Goal: Task Accomplishment & Management: Complete application form

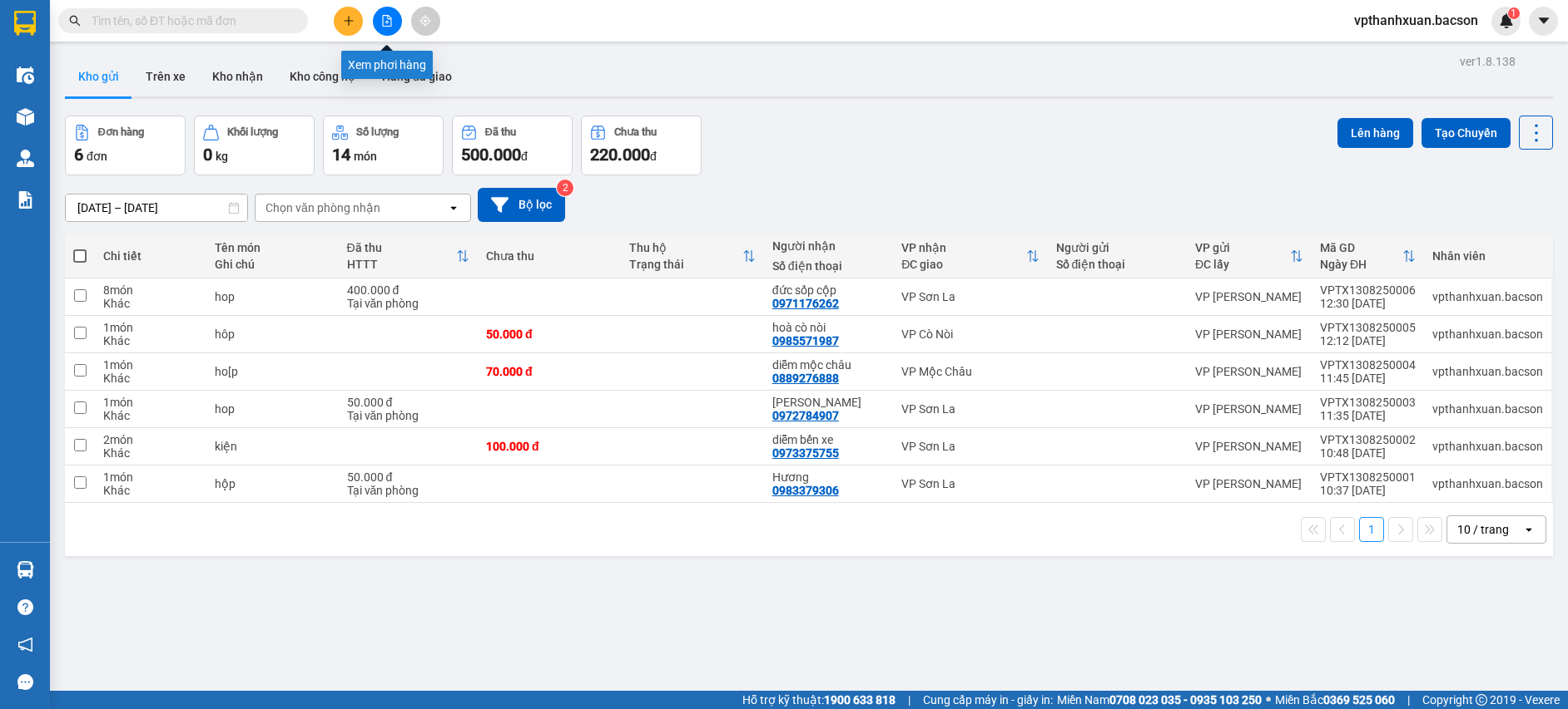
click at [382, 15] on icon "file-add" at bounding box center [388, 21] width 12 height 12
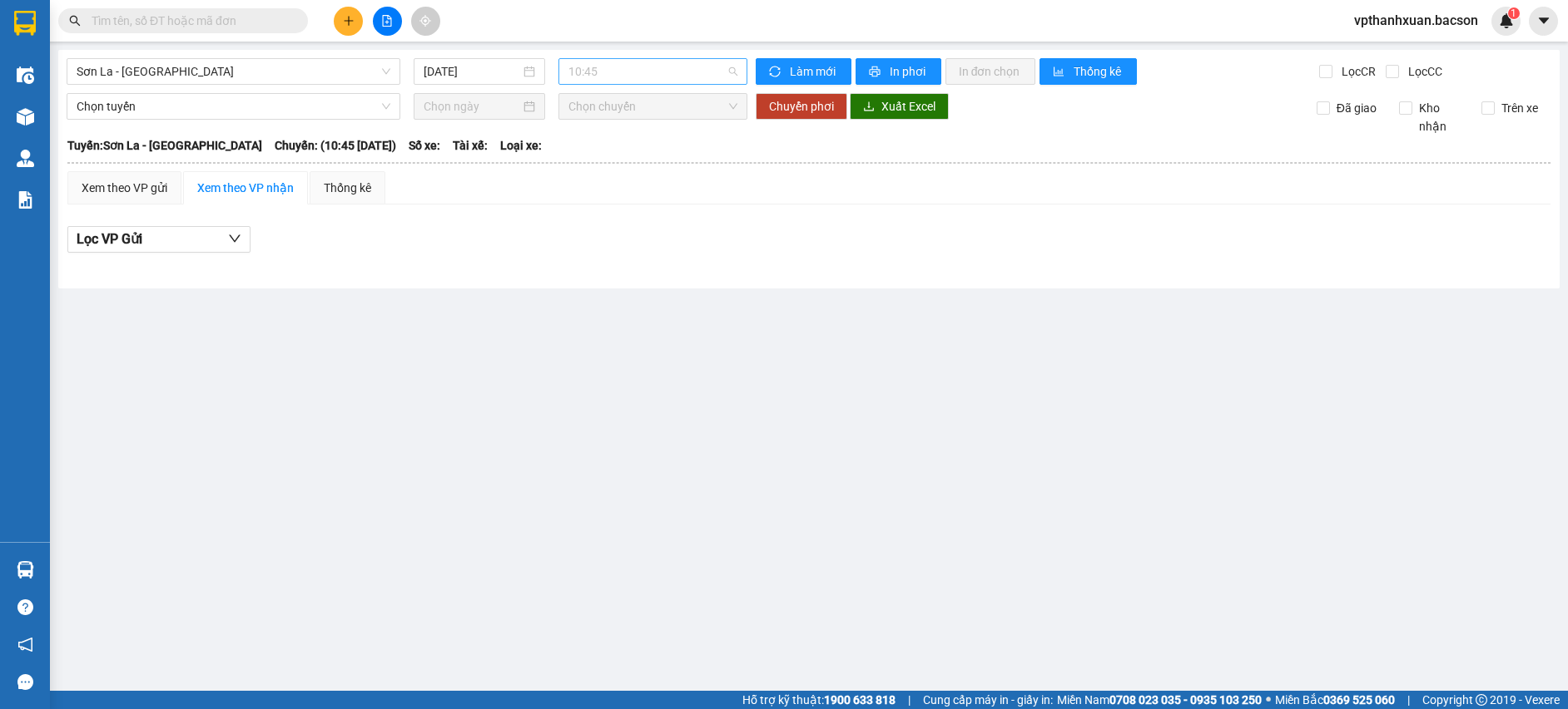
click at [630, 73] on span "10:45" at bounding box center [653, 71] width 169 height 25
click at [494, 79] on input "[DATE]" at bounding box center [471, 72] width 97 height 18
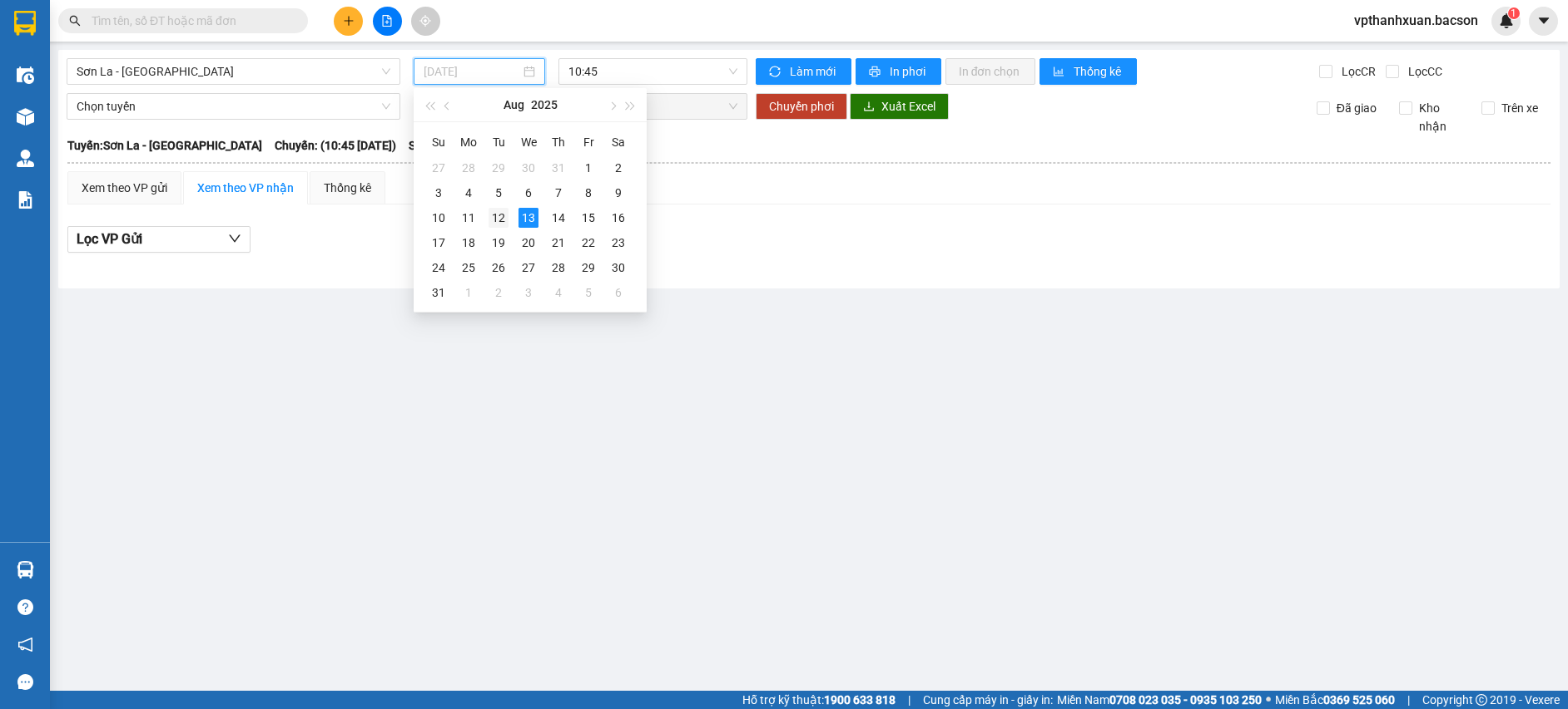
click at [504, 216] on div "12" at bounding box center [498, 218] width 20 height 20
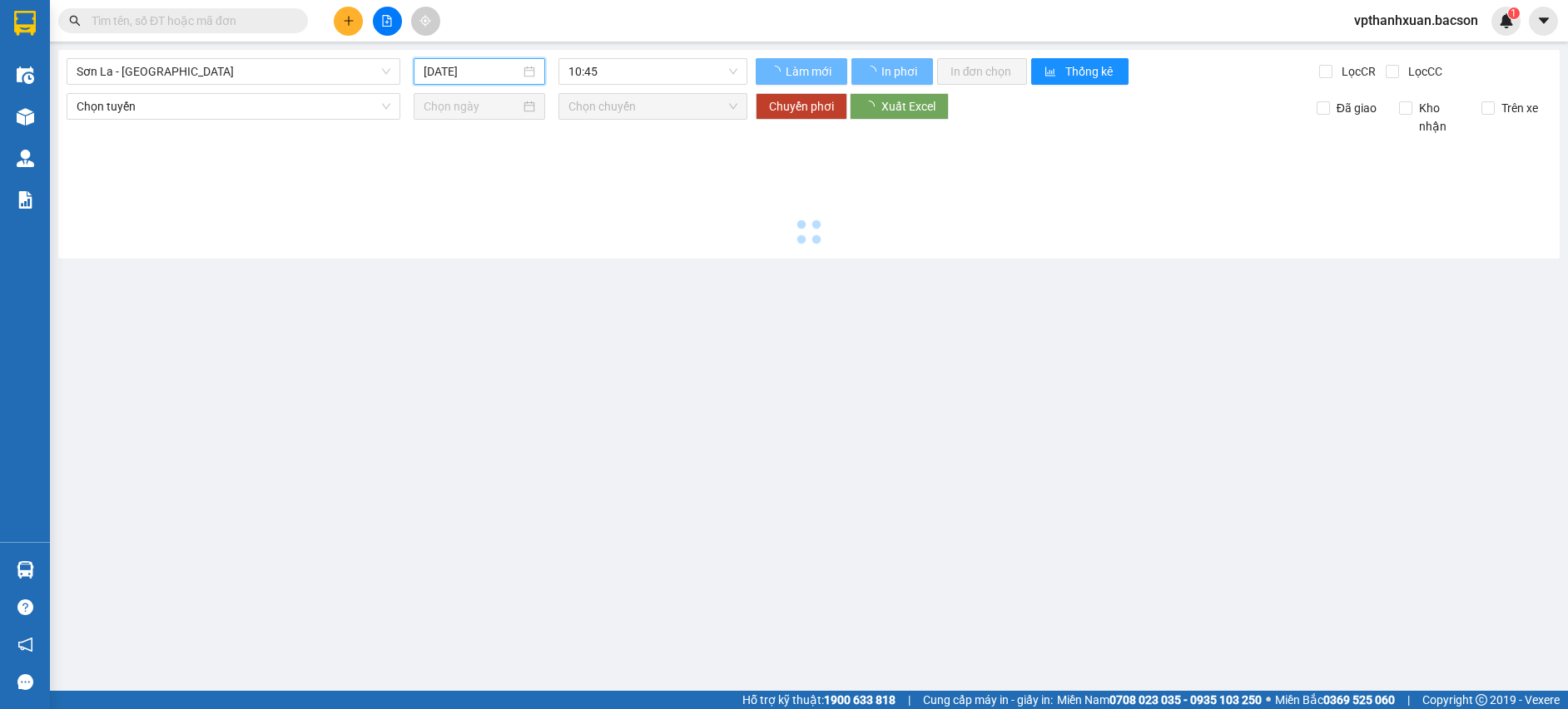
type input "[DATE]"
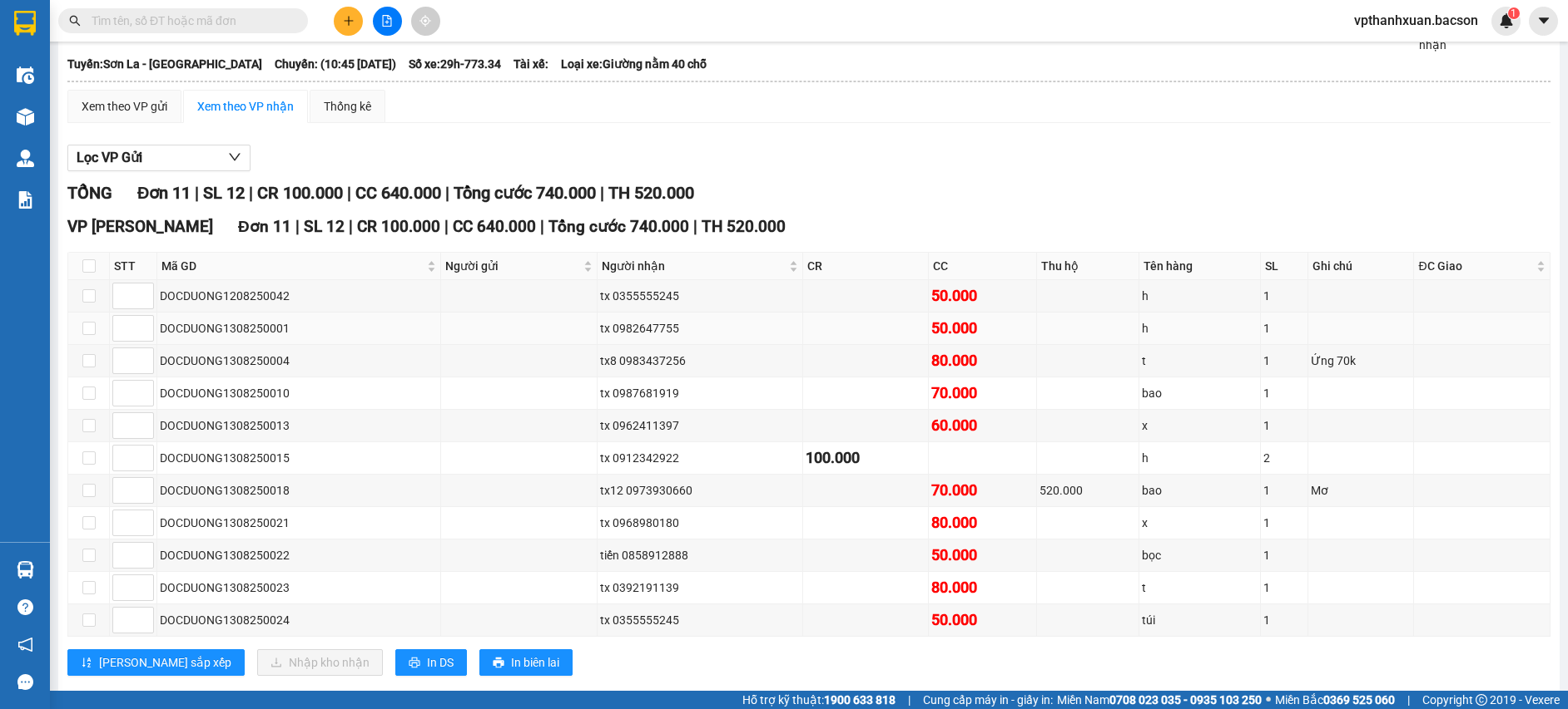
scroll to position [115, 0]
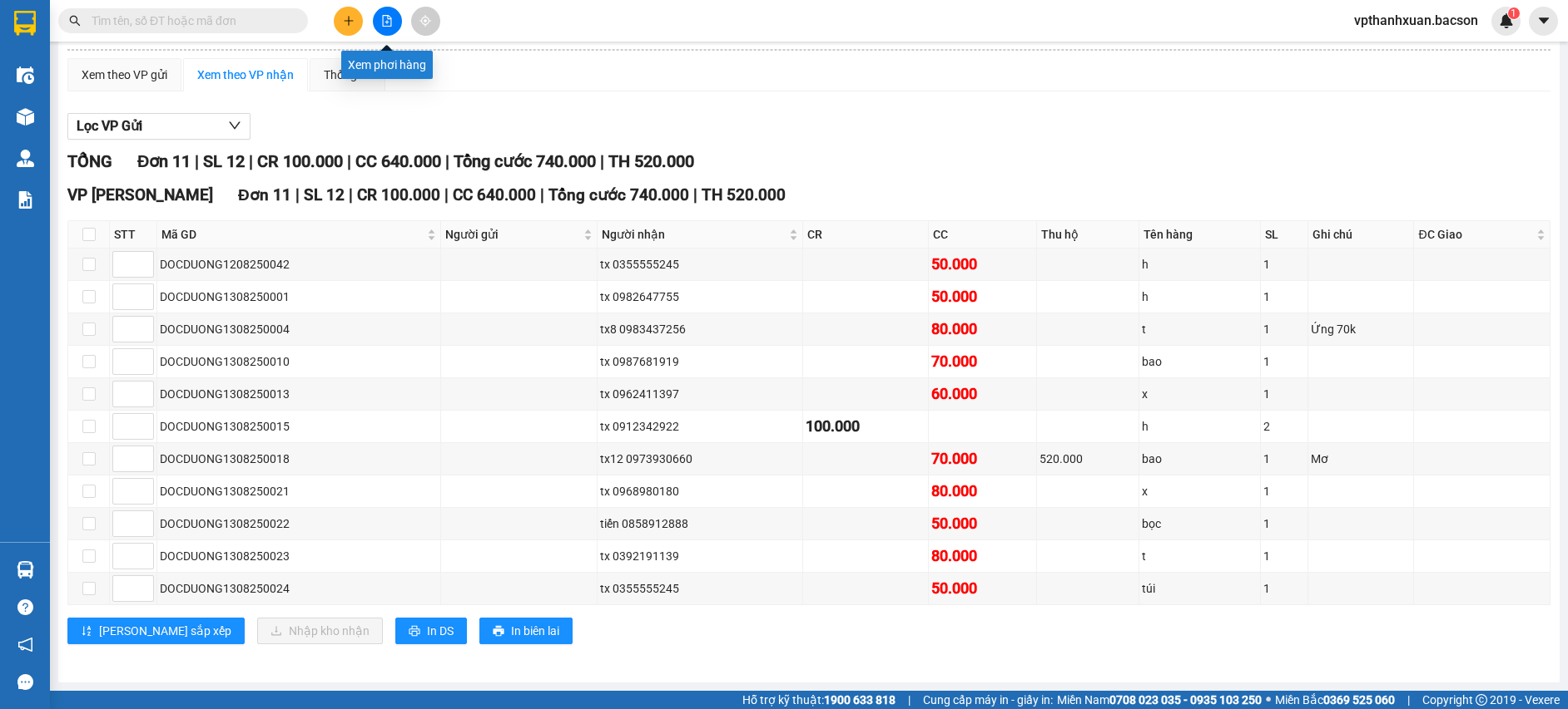
click at [385, 18] on icon "file-add" at bounding box center [388, 21] width 12 height 12
click at [392, 23] on icon "file-add" at bounding box center [388, 21] width 12 height 12
click at [386, 17] on icon "file-add" at bounding box center [388, 21] width 12 height 12
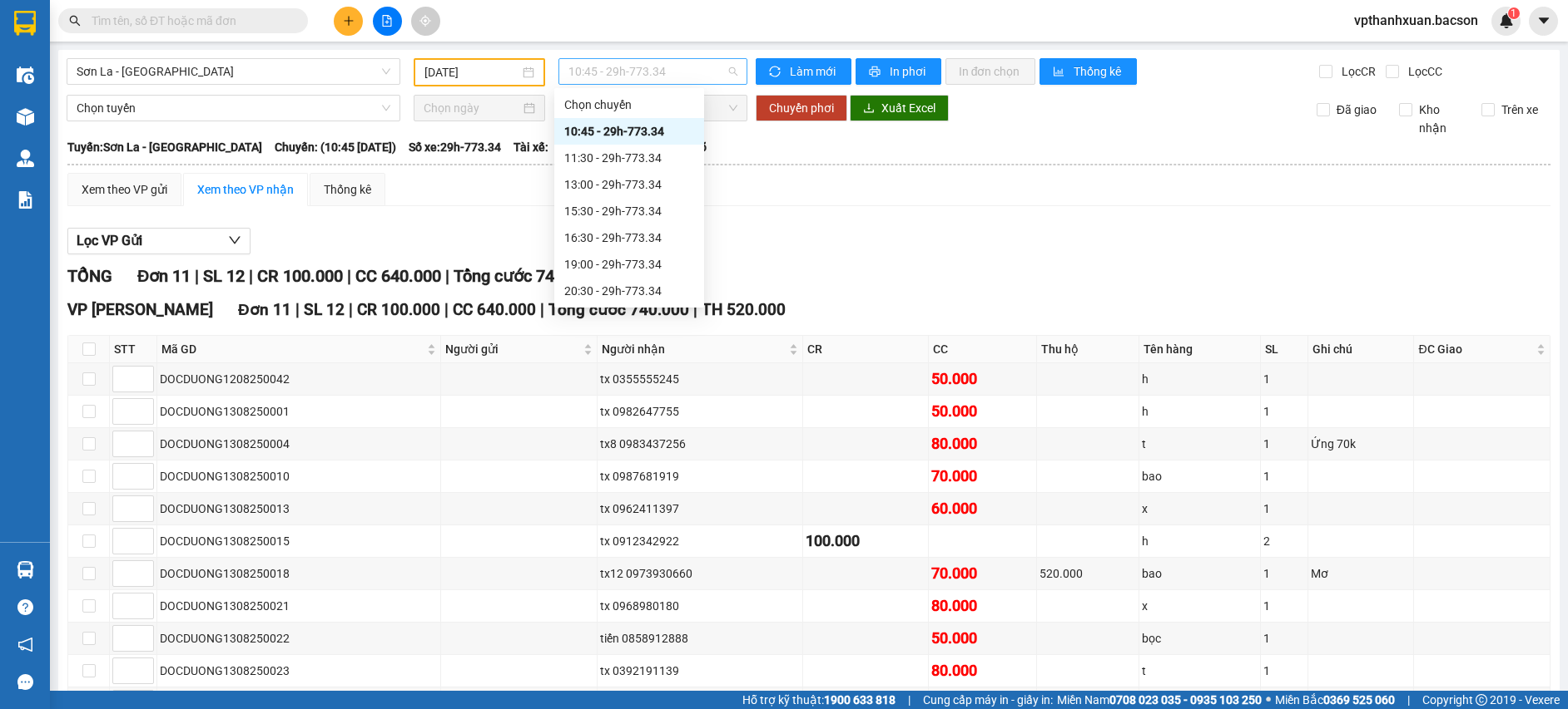
click at [669, 73] on span "10:45 - 29h-773.34" at bounding box center [653, 71] width 169 height 25
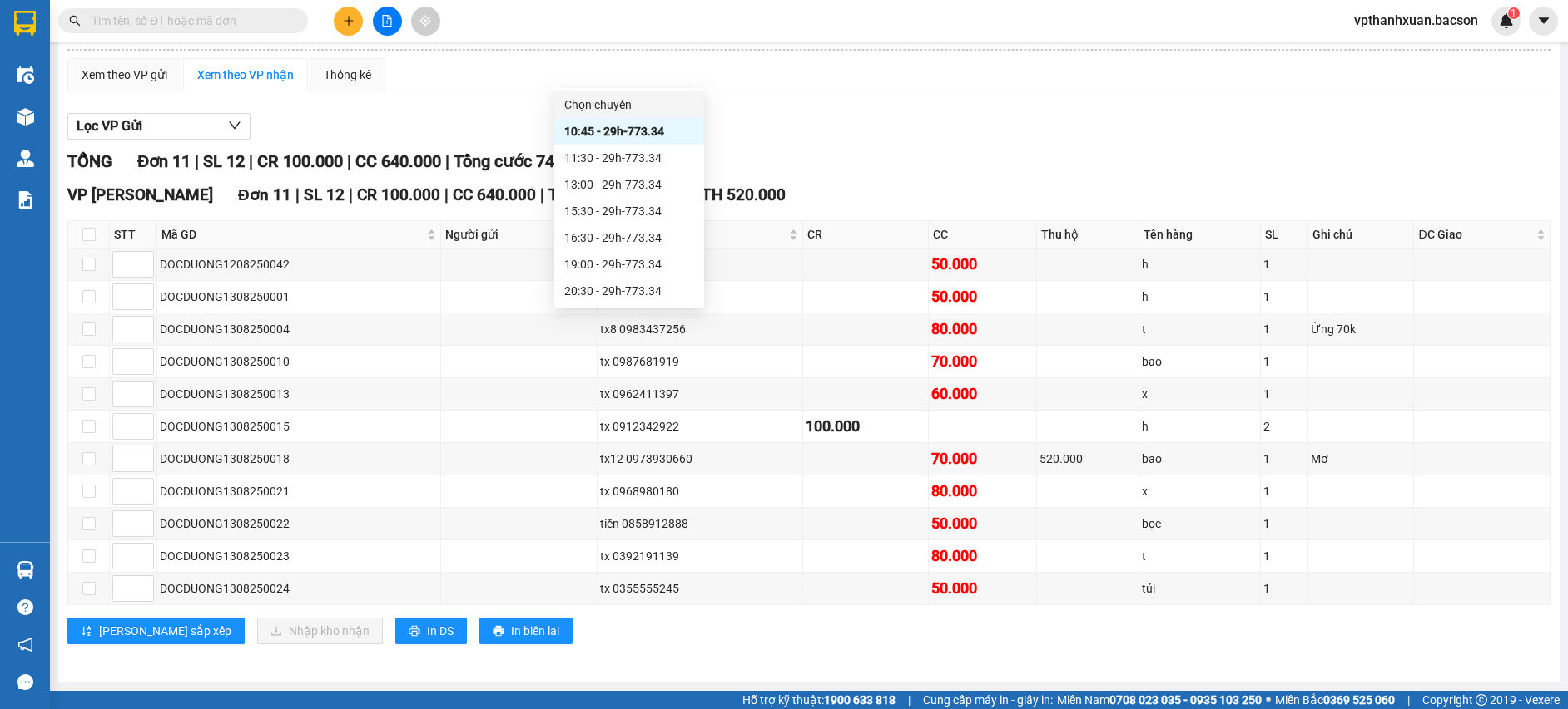
scroll to position [80, 0]
click at [652, 289] on div "22:30 - 29h-773.34" at bounding box center [629, 291] width 130 height 18
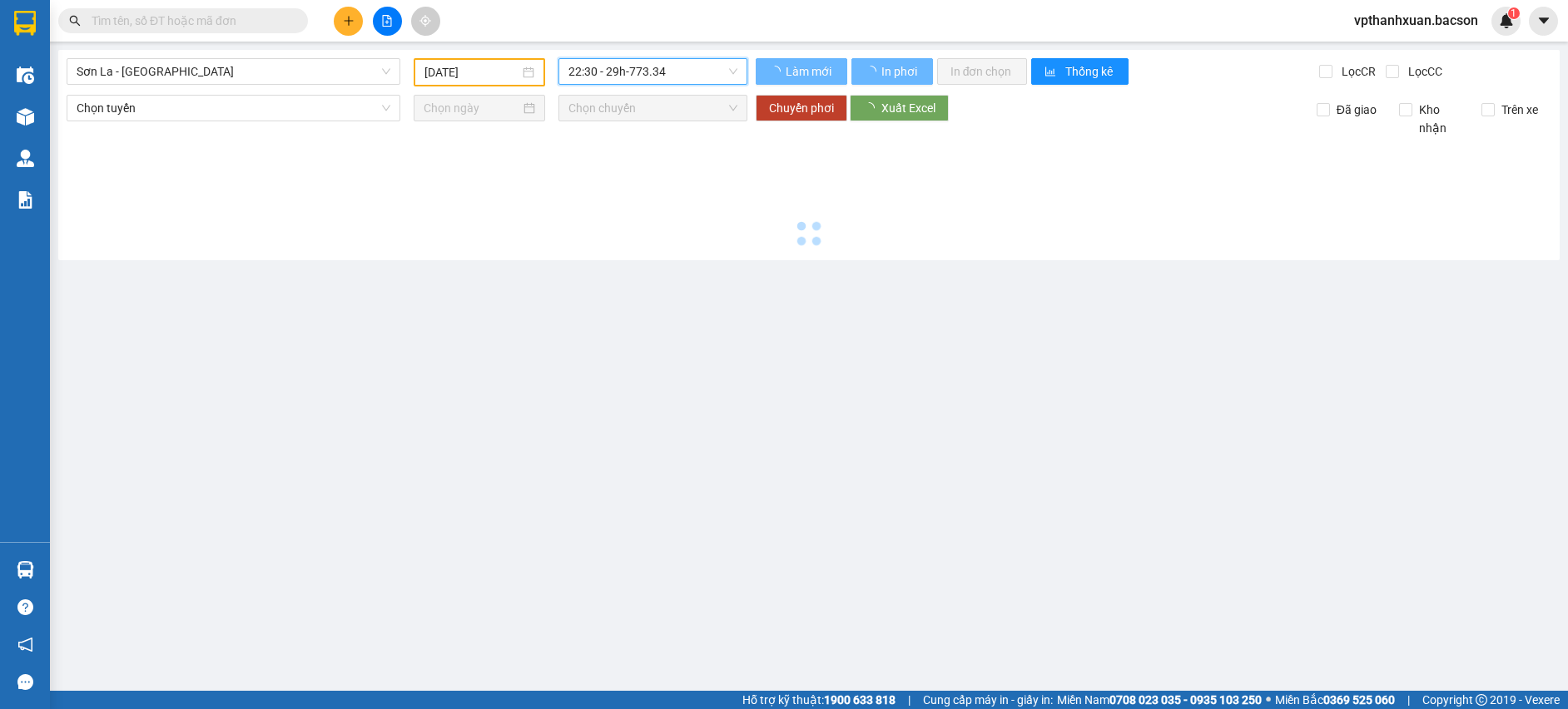
scroll to position [0, 0]
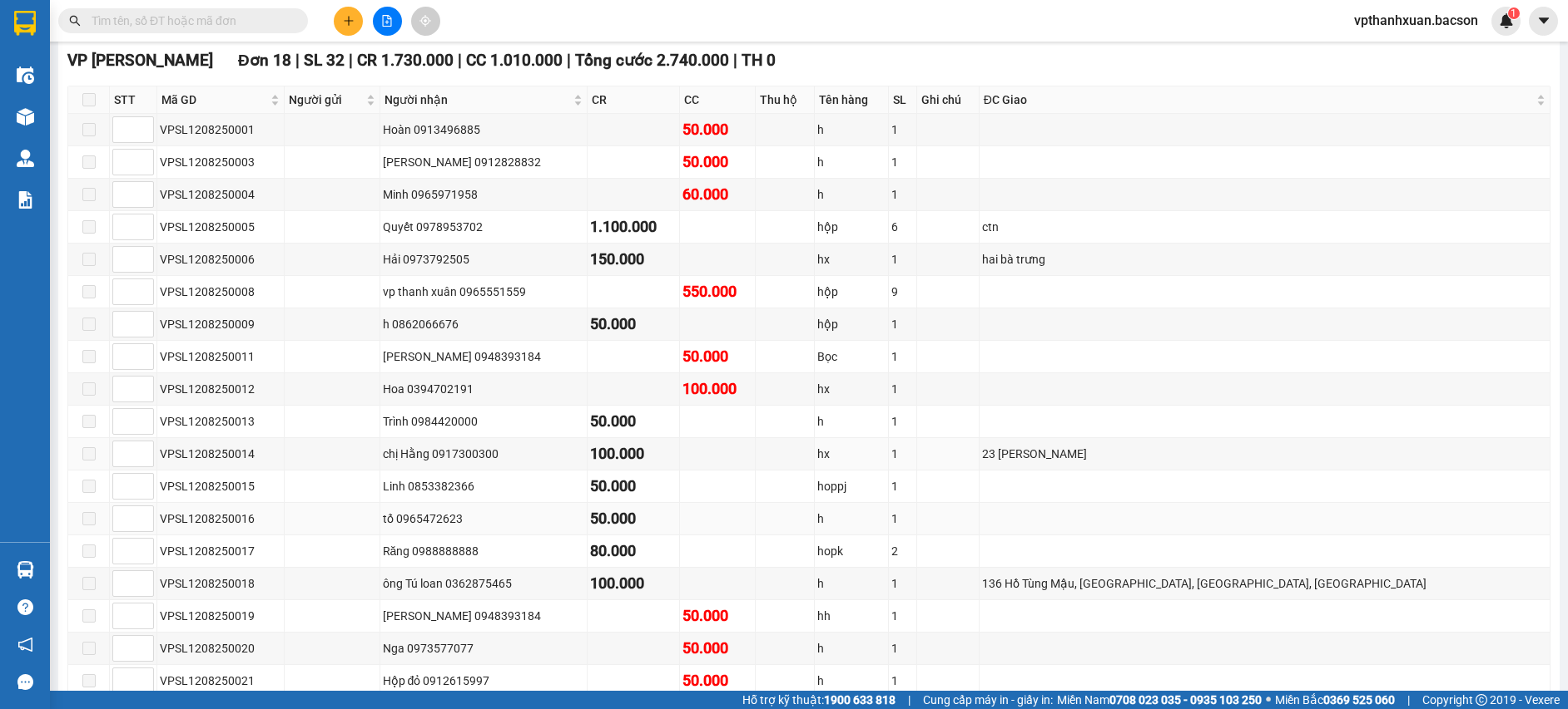
scroll to position [342, 0]
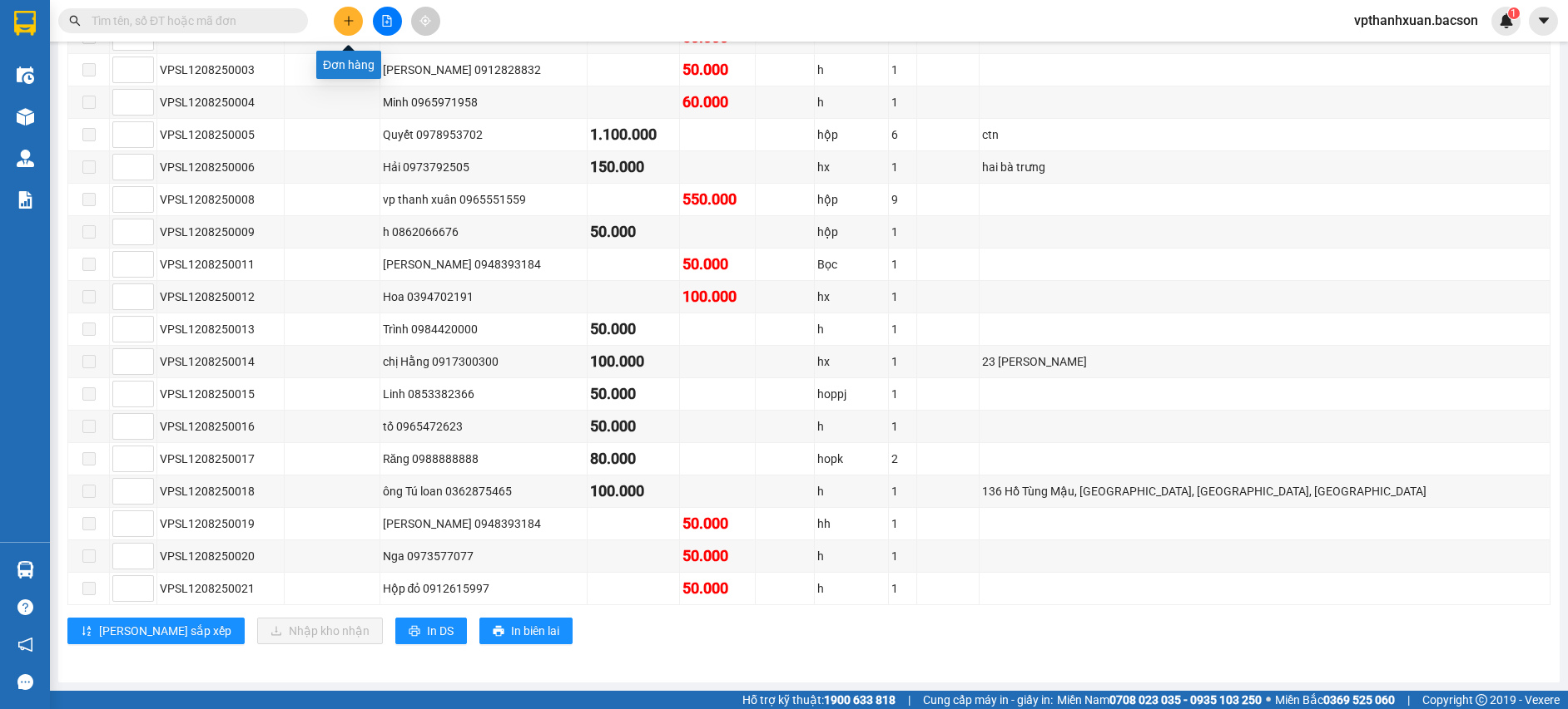
click at [361, 20] on button at bounding box center [348, 21] width 29 height 29
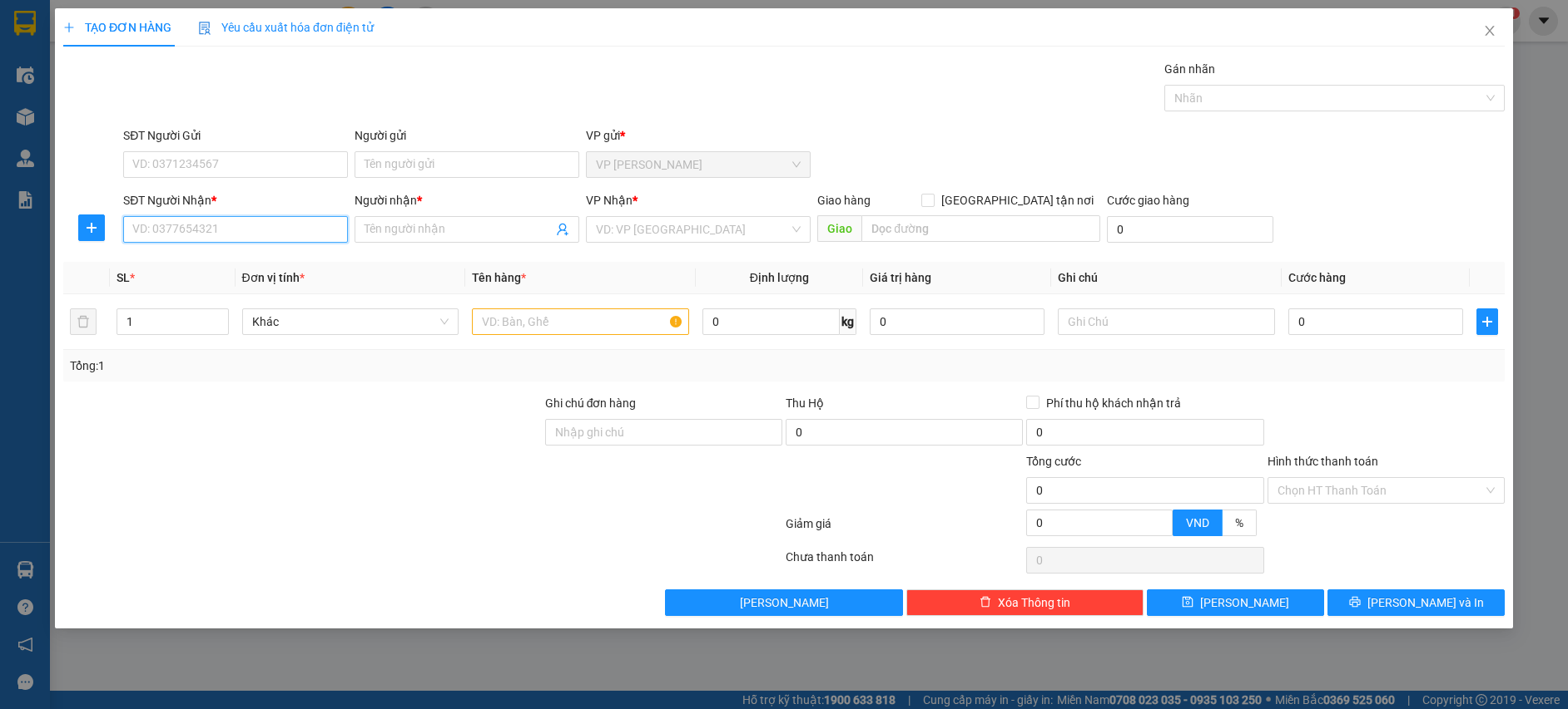
drag, startPoint x: 275, startPoint y: 235, endPoint x: 281, endPoint y: 225, distance: 11.7
click at [281, 225] on input "SĐT Người Nhận *" at bounding box center [236, 229] width 225 height 27
click at [321, 265] on div "0985708368 - Sang Hiển pa háng mộc châu" at bounding box center [246, 263] width 226 height 18
type input "0985708368"
type input "Sang Hiển pa háng [PERSON_NAME]"
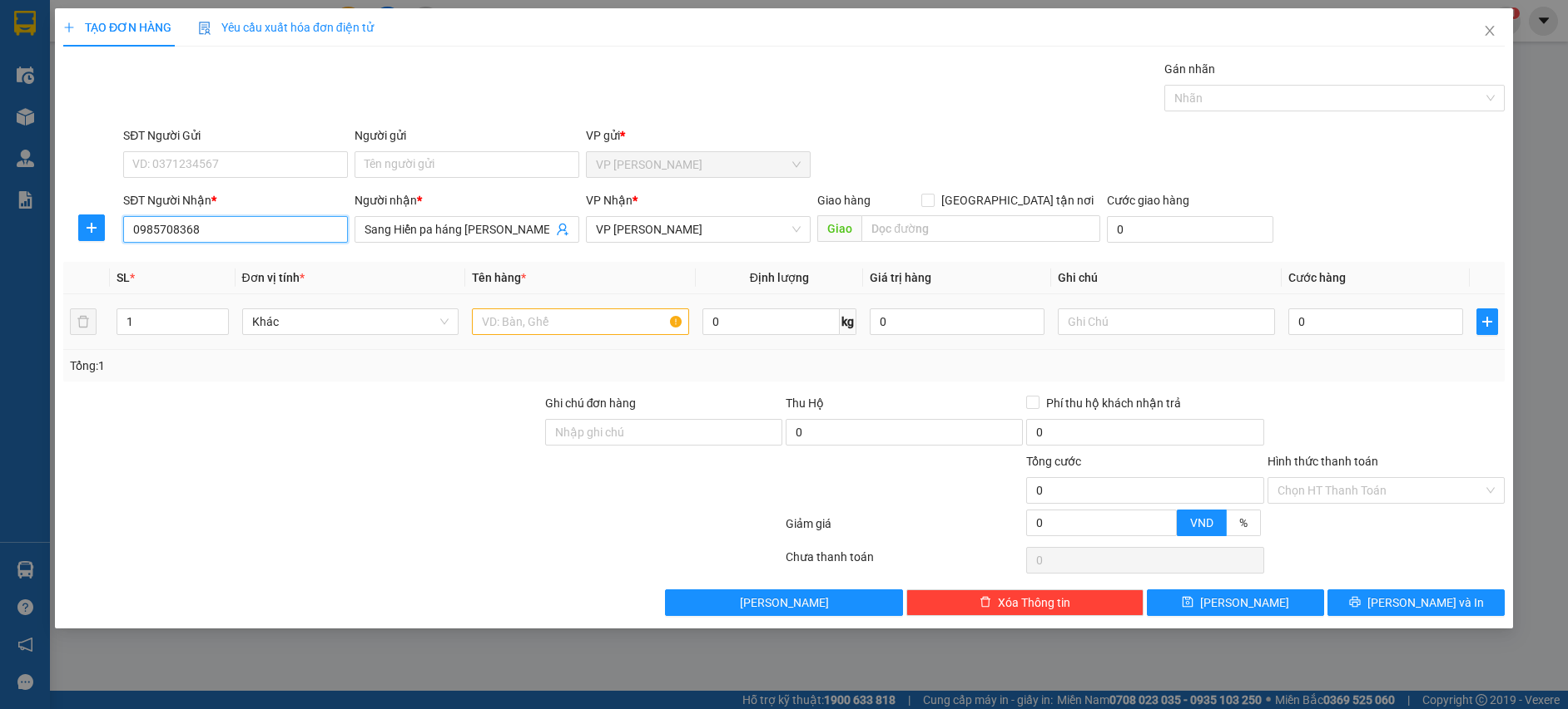
type input "0985708368"
click at [546, 321] on input "text" at bounding box center [581, 322] width 217 height 27
type input "hop"
click at [1348, 326] on input "0" at bounding box center [1375, 322] width 174 height 27
type input "5"
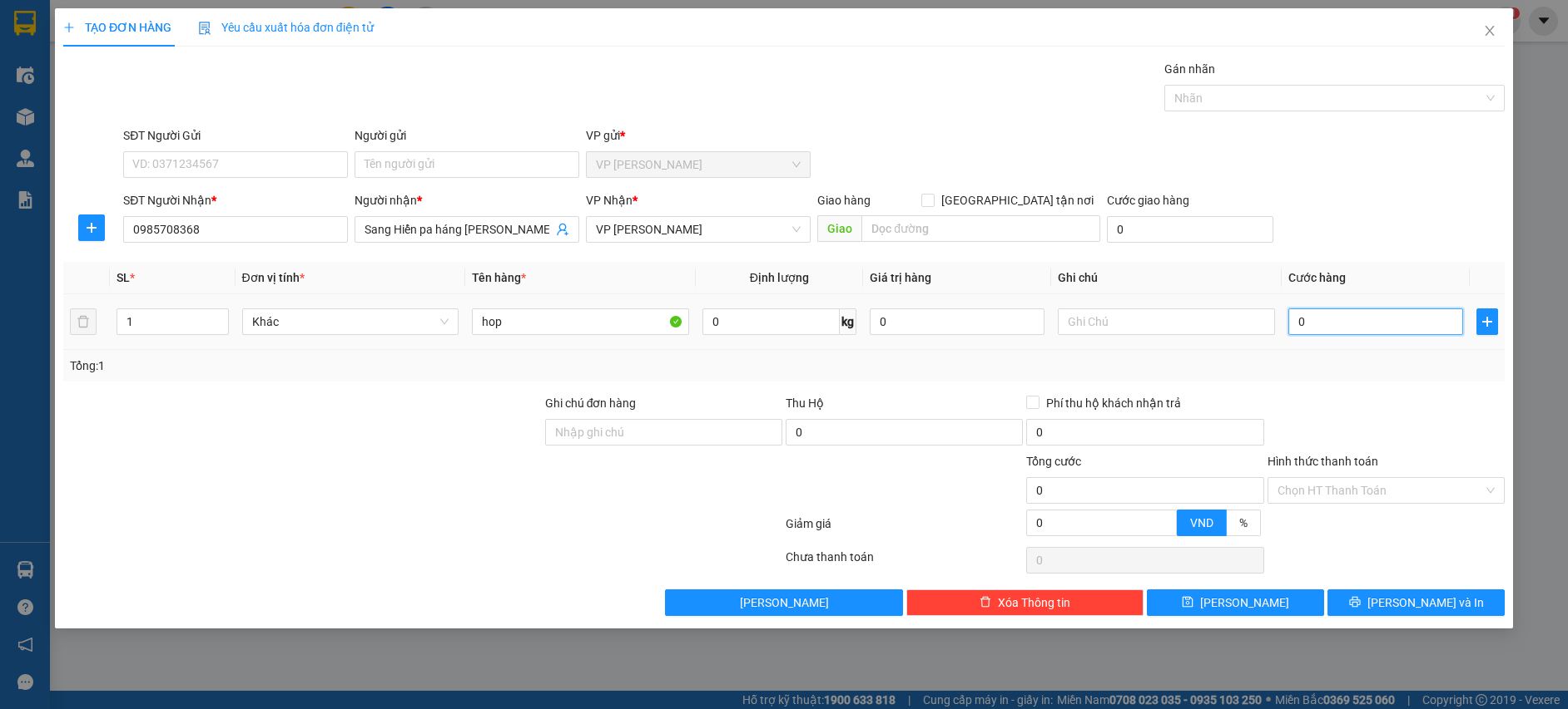
type input "5"
type input "50"
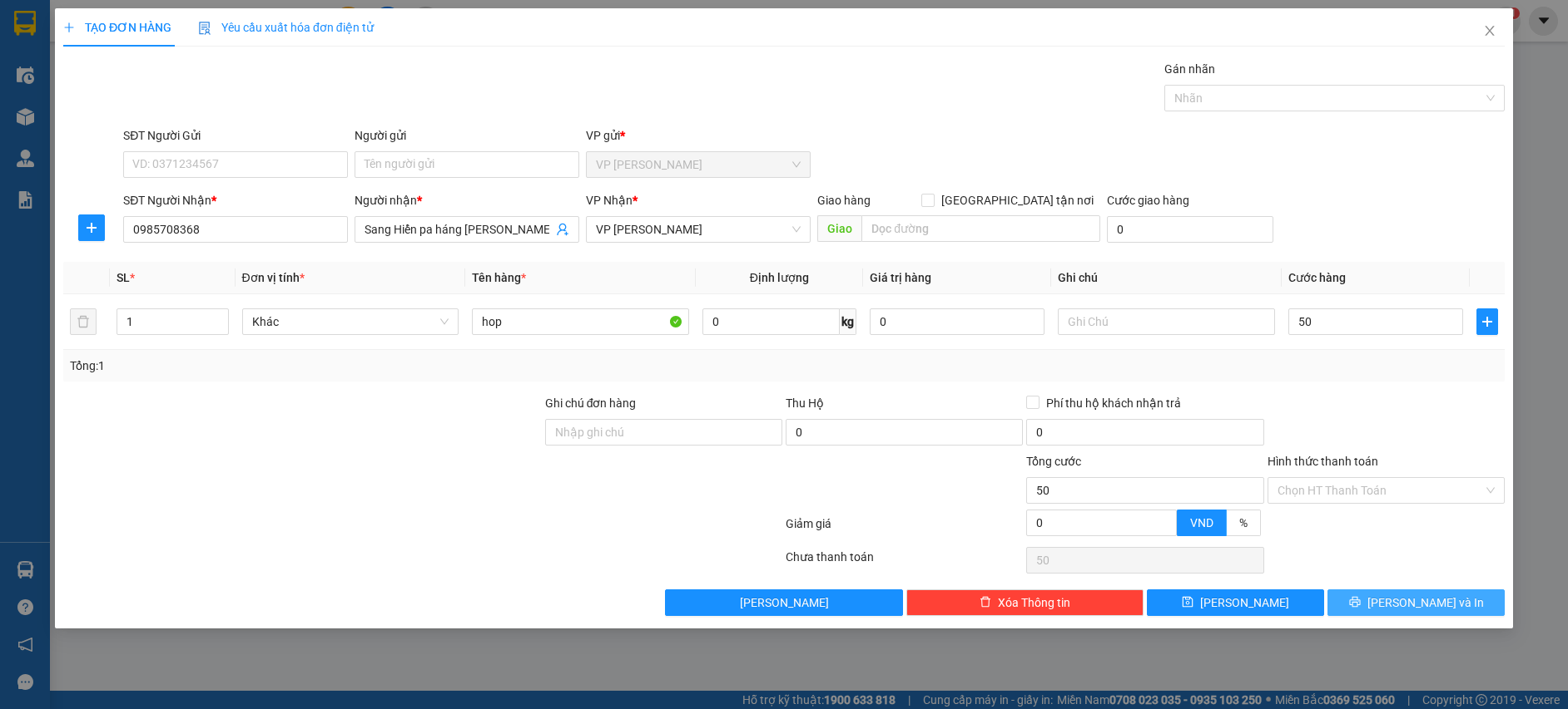
type input "50.000"
click at [1360, 600] on icon "printer" at bounding box center [1354, 602] width 11 height 11
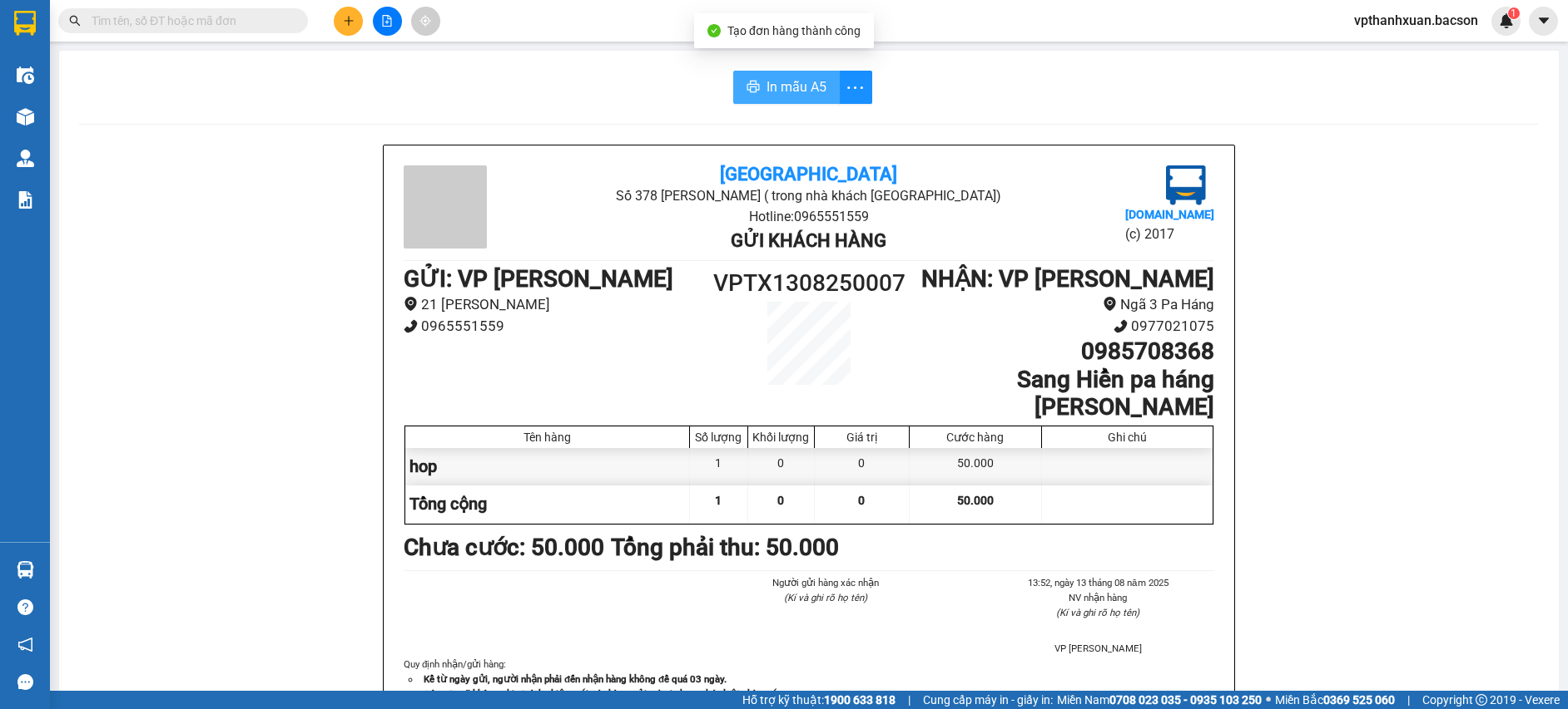
click at [795, 90] on span "In mẫu A5" at bounding box center [796, 87] width 60 height 21
